Goal: Check status: Check status

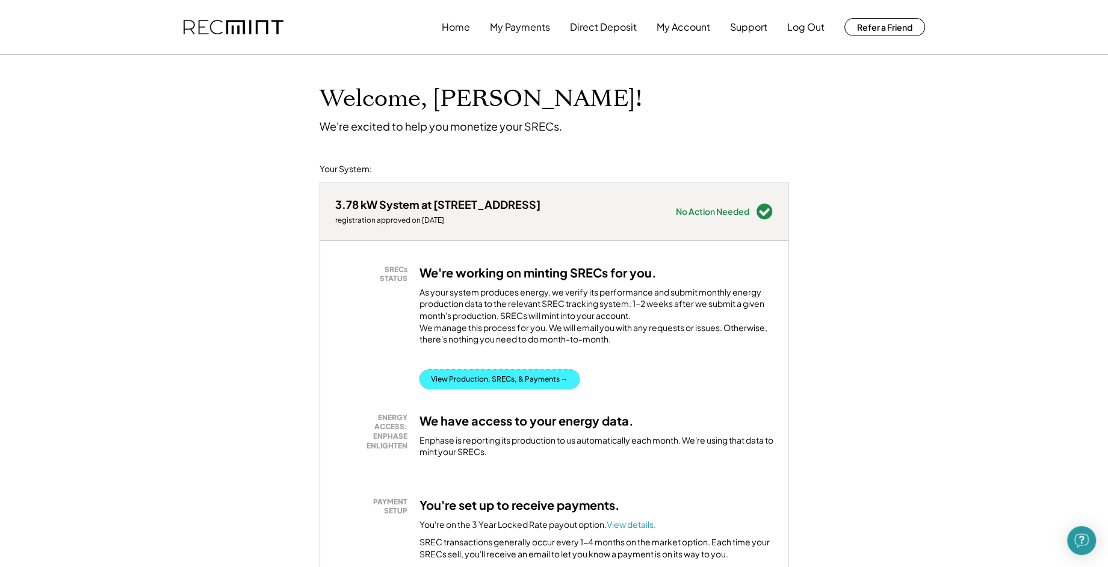
click at [484, 389] on button "View Production, SRECs, & Payments →" at bounding box center [499, 378] width 160 height 19
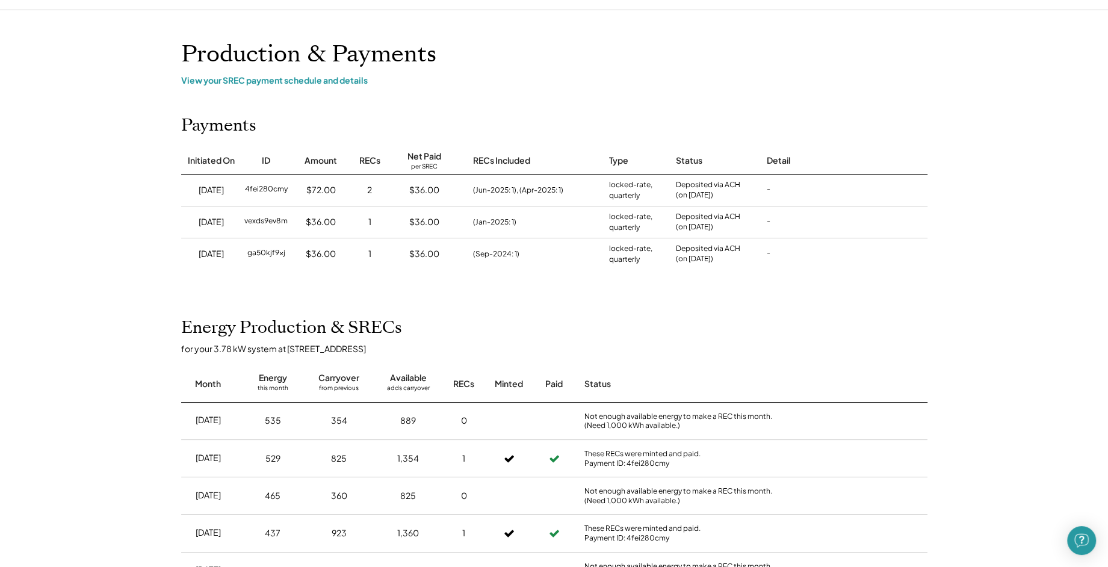
scroll to position [109, 0]
